Goal: Find specific page/section: Find specific page/section

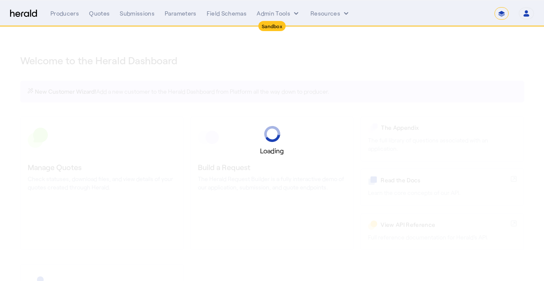
select select "*******"
select select "pfm_2v8p_herald_api"
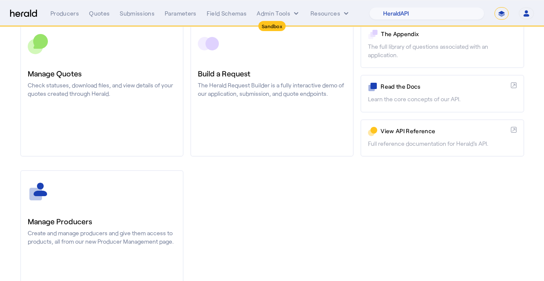
scroll to position [9, 0]
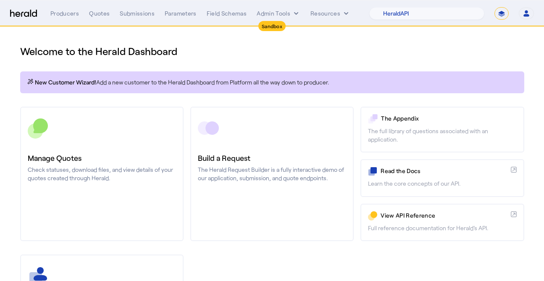
click at [437, 21] on nav "Sandbox Menu Producers Quotes Submissions Parameters Field Schemas Admin Tools …" at bounding box center [272, 13] width 544 height 26
click at [501, 13] on select "**********" at bounding box center [501, 13] width 14 height 13
select select "**********"
click at [494, 7] on select "**********" at bounding box center [501, 13] width 14 height 13
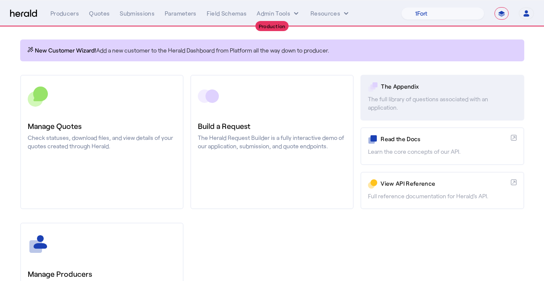
scroll to position [0, 0]
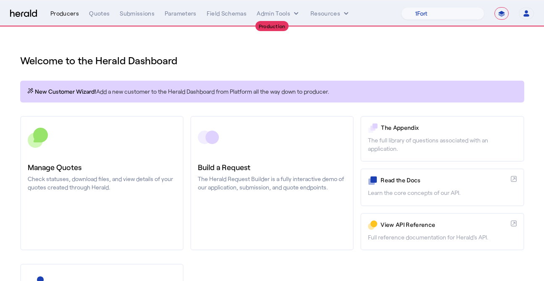
click at [60, 16] on div "Producers" at bounding box center [64, 13] width 29 height 8
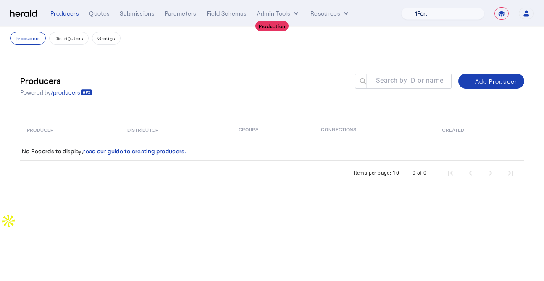
click at [425, 10] on select "1Fort Affinity Risk [PERSON_NAME] [PERSON_NAME] CRC Campus Coverage Citadel Fif…" at bounding box center [442, 13] width 83 height 13
select select "pfm_z9k1_growthmill"
click at [401, 7] on select "1Fort Affinity Risk [PERSON_NAME] [PERSON_NAME] CRC Campus Coverage Citadel Fif…" at bounding box center [442, 13] width 83 height 13
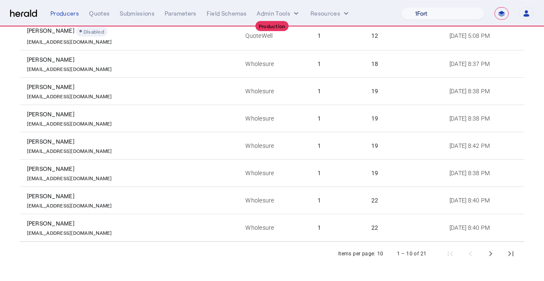
scroll to position [179, 0]
click at [490, 254] on span "Next page" at bounding box center [490, 253] width 20 height 20
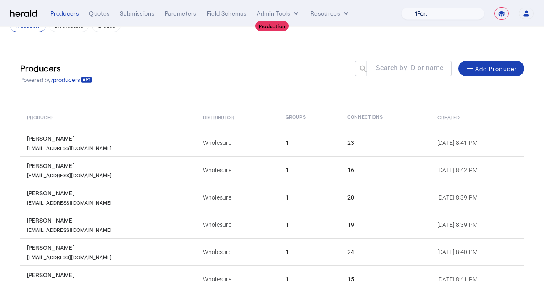
scroll to position [0, 0]
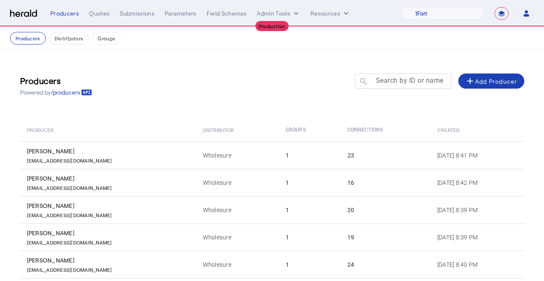
drag, startPoint x: 425, startPoint y: 10, endPoint x: 393, endPoint y: 80, distance: 76.1
click at [393, 80] on mat-label "Search by ID or name" at bounding box center [410, 80] width 68 height 8
click at [393, 80] on input "Search by ID or name" at bounding box center [407, 81] width 76 height 10
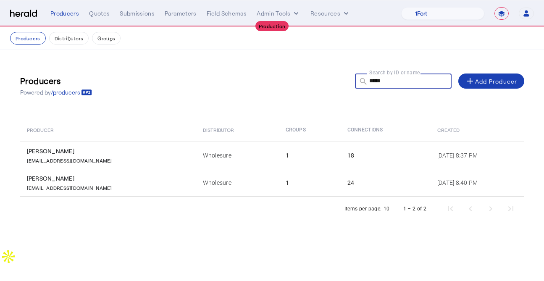
type input "*****"
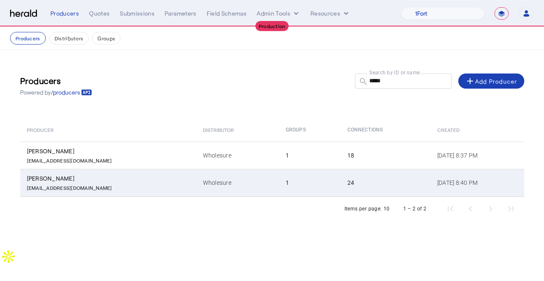
drag, startPoint x: 393, startPoint y: 80, endPoint x: 287, endPoint y: 184, distance: 148.5
click at [287, 184] on td "1" at bounding box center [310, 183] width 62 height 28
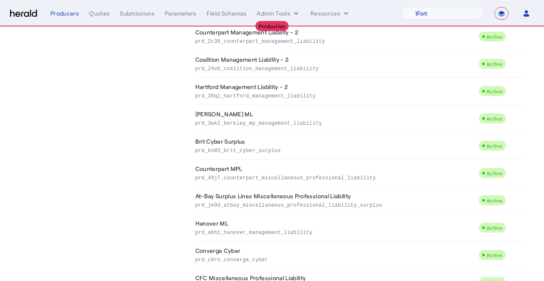
scroll to position [521, 0]
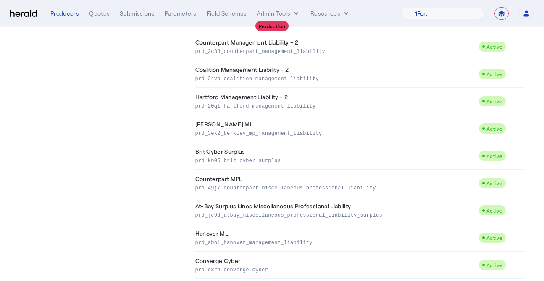
scroll to position [478, 0]
click at [219, 102] on p "prd_20ql_hartford_management_liability" at bounding box center [335, 106] width 280 height 8
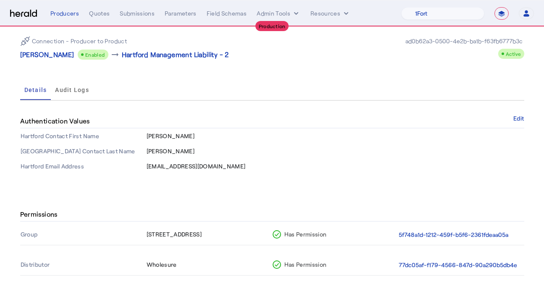
scroll to position [2, 0]
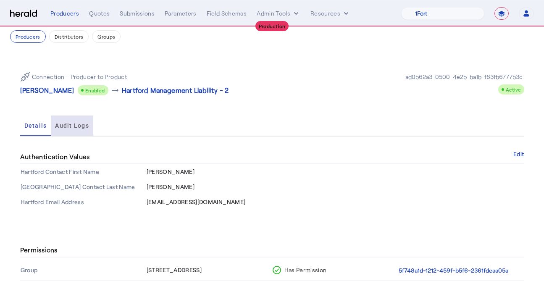
drag, startPoint x: 287, startPoint y: 184, endPoint x: 73, endPoint y: 130, distance: 220.9
click at [73, 130] on span "Audit Logs" at bounding box center [72, 125] width 34 height 20
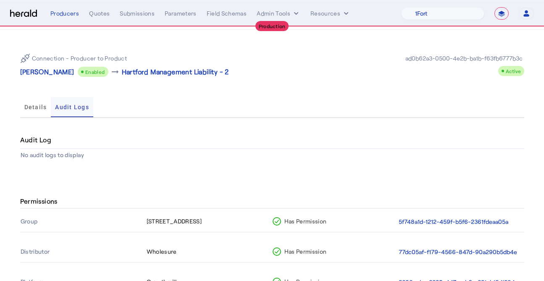
scroll to position [13, 0]
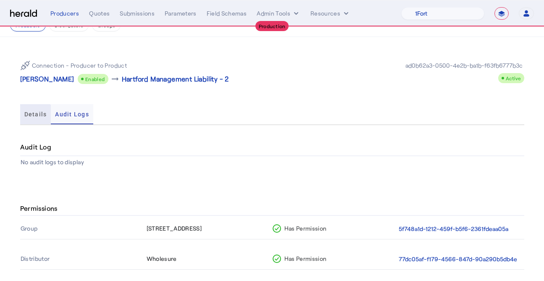
click at [34, 115] on span "Details" at bounding box center [35, 114] width 23 height 6
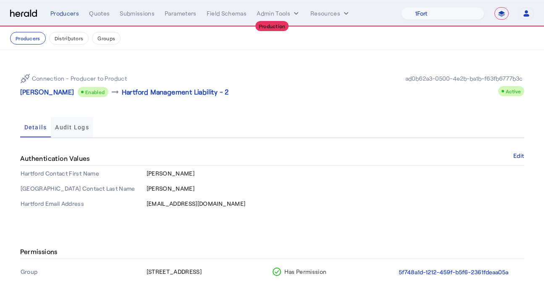
scroll to position [21, 0]
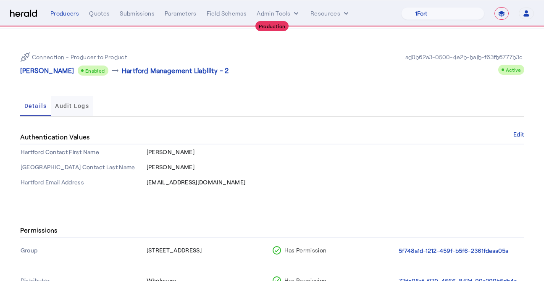
drag, startPoint x: 73, startPoint y: 130, endPoint x: 77, endPoint y: 111, distance: 18.9
click at [77, 111] on span "Audit Logs" at bounding box center [72, 106] width 34 height 20
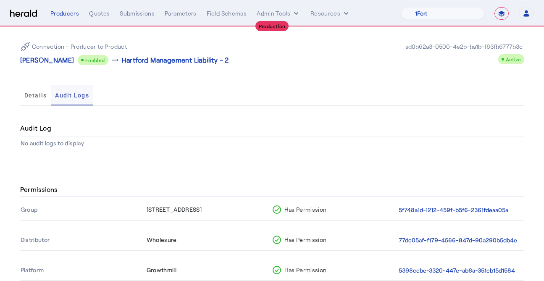
scroll to position [89, 0]
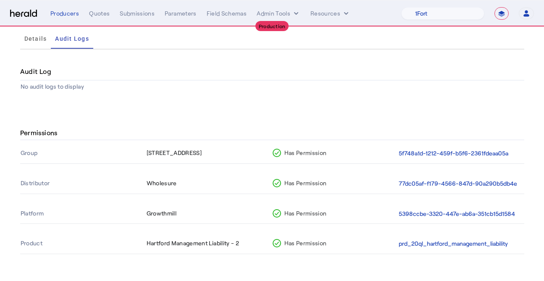
drag, startPoint x: 77, startPoint y: 111, endPoint x: 93, endPoint y: 90, distance: 26.6
click at [93, 90] on th "No audit logs to display" at bounding box center [272, 87] width 504 height 12
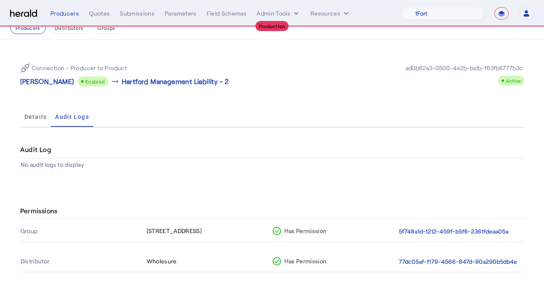
scroll to position [0, 0]
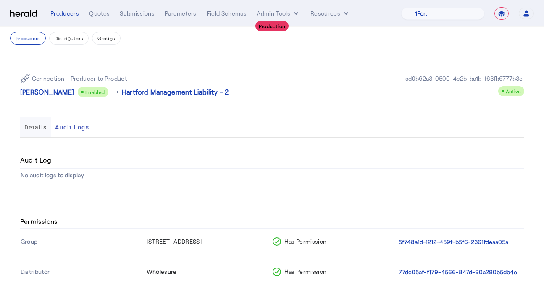
drag, startPoint x: 93, startPoint y: 90, endPoint x: 37, endPoint y: 127, distance: 67.3
click at [37, 127] on span "Details" at bounding box center [35, 127] width 23 height 6
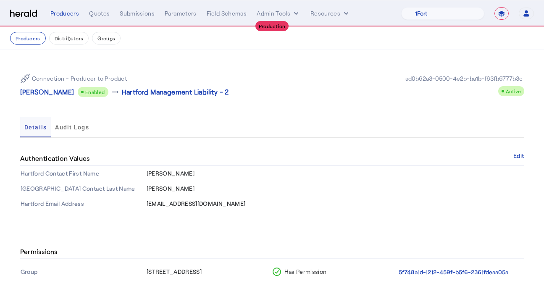
click at [127, 93] on p "Hartford Management Liability - 2" at bounding box center [175, 92] width 107 height 10
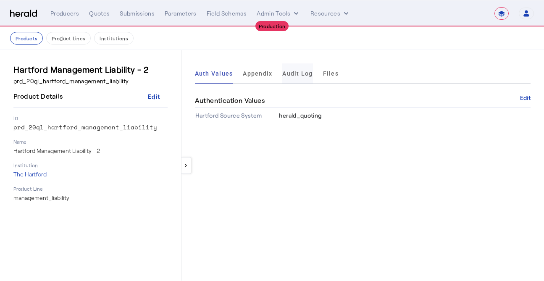
drag, startPoint x: 37, startPoint y: 127, endPoint x: 303, endPoint y: 73, distance: 271.2
click at [303, 73] on span "Audit Log" at bounding box center [297, 74] width 30 height 6
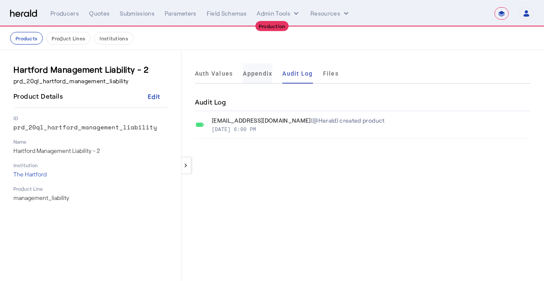
drag, startPoint x: 303, startPoint y: 73, endPoint x: 254, endPoint y: 73, distance: 48.7
click at [254, 73] on span "Appendix" at bounding box center [257, 74] width 29 height 6
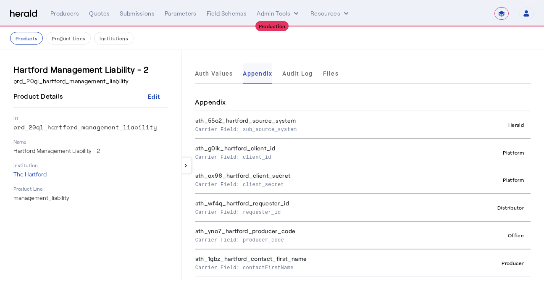
click at [225, 71] on span "Auth Values" at bounding box center [214, 74] width 38 height 6
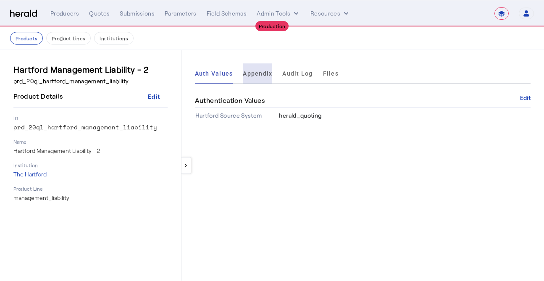
drag, startPoint x: 254, startPoint y: 73, endPoint x: 260, endPoint y: 73, distance: 6.4
click at [260, 73] on span "Appendix" at bounding box center [257, 74] width 29 height 6
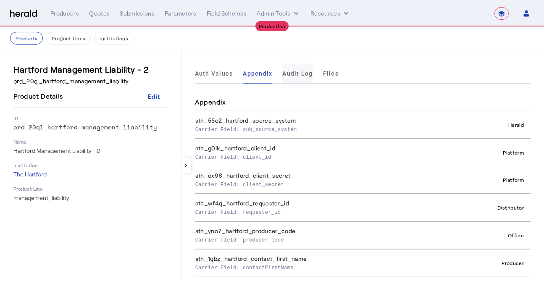
drag, startPoint x: 260, startPoint y: 73, endPoint x: 287, endPoint y: 77, distance: 27.3
click at [287, 77] on span "Audit Log" at bounding box center [297, 73] width 30 height 20
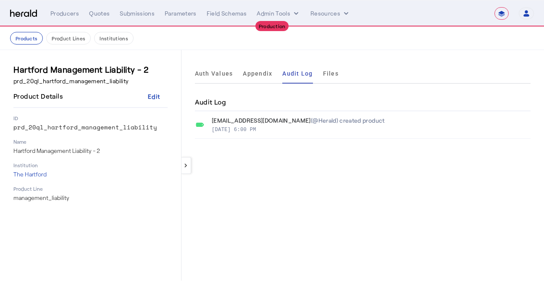
drag, startPoint x: 287, startPoint y: 77, endPoint x: 320, endPoint y: 75, distance: 32.4
click at [320, 75] on ul "Auth Values Appendix Audit Log Files" at bounding box center [267, 73] width 144 height 20
